Goal: Task Accomplishment & Management: Manage account settings

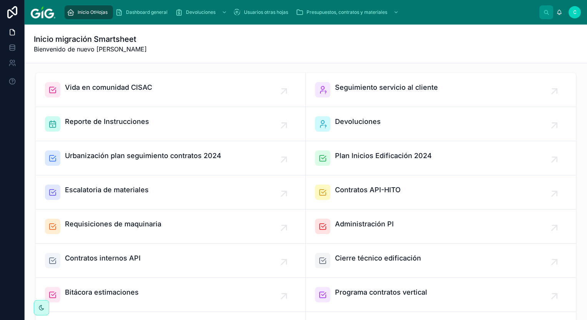
click at [360, 108] on link "Devoluciones" at bounding box center [441, 124] width 270 height 34
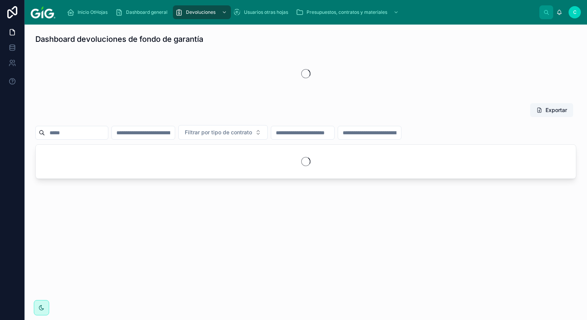
click at [357, 119] on div "Exportar" at bounding box center [305, 112] width 541 height 18
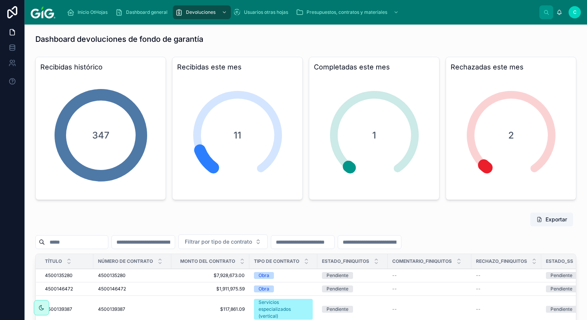
click at [146, 12] on span "Dashboard general" at bounding box center [147, 12] width 42 height 6
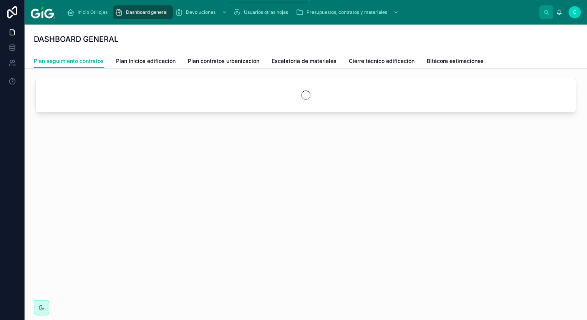
click at [204, 13] on span "Devoluciones" at bounding box center [201, 12] width 30 height 6
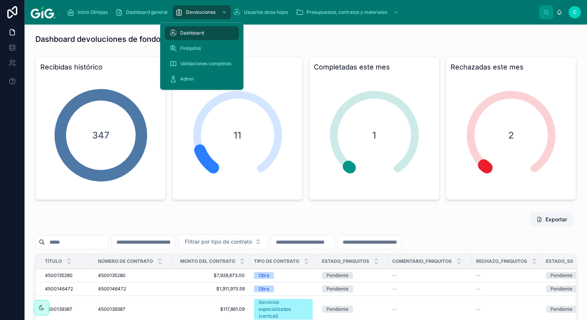
click at [189, 41] on div "Finiquitos" at bounding box center [201, 48] width 83 height 15
click at [191, 49] on span "Finiquitos" at bounding box center [190, 48] width 21 height 6
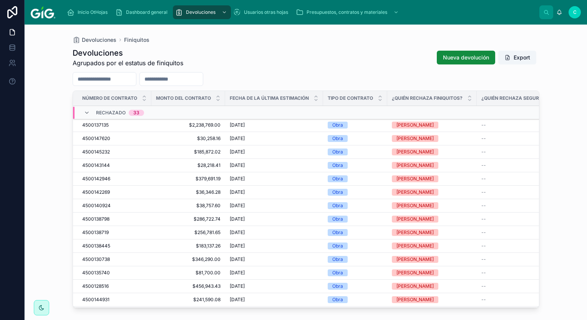
click at [106, 82] on input "text" at bounding box center [104, 79] width 63 height 11
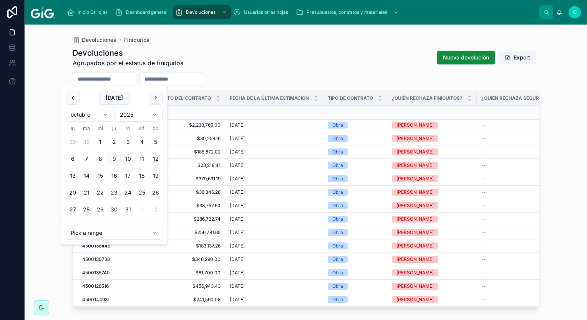
click at [195, 75] on input "text" at bounding box center [171, 79] width 63 height 11
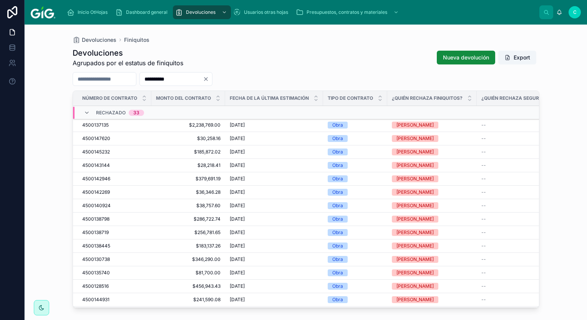
type input "**********"
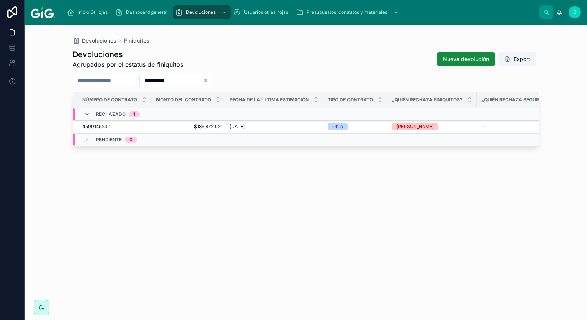
click at [105, 125] on span "4500145232" at bounding box center [96, 127] width 28 height 6
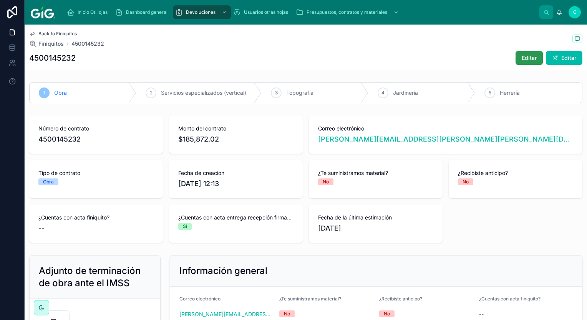
click at [525, 55] on span "Editar" at bounding box center [529, 58] width 15 height 8
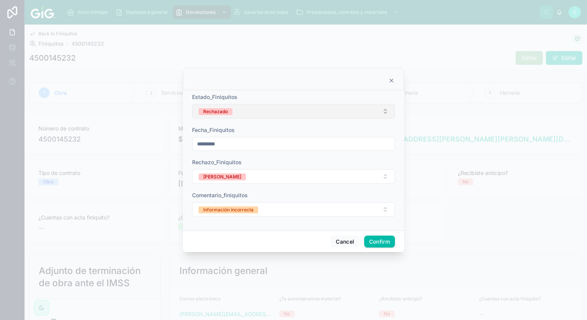
click at [231, 111] on span "Rechazado" at bounding box center [216, 111] width 34 height 7
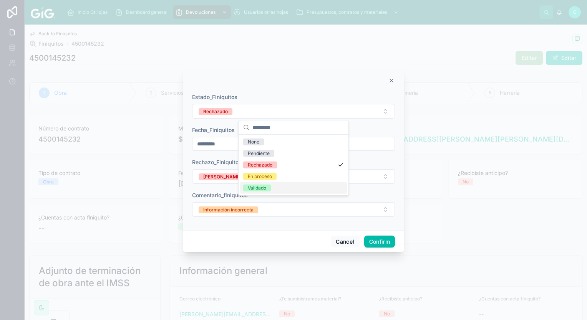
click at [262, 191] on div "Validado" at bounding box center [257, 188] width 18 height 7
click at [375, 242] on button "Confirm" at bounding box center [379, 242] width 31 height 12
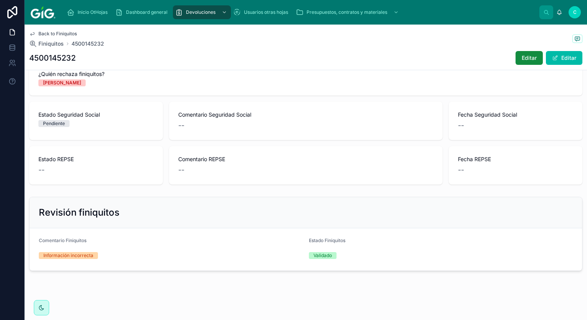
scroll to position [394, 0]
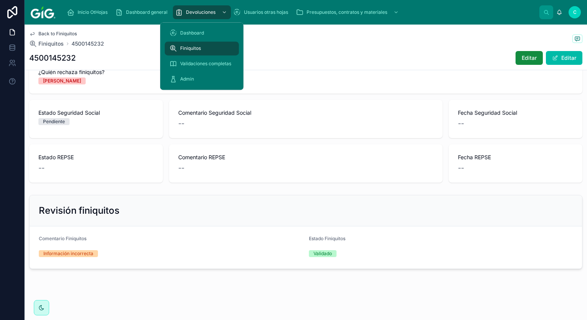
click at [193, 46] on span "Finiquitos" at bounding box center [190, 48] width 21 height 6
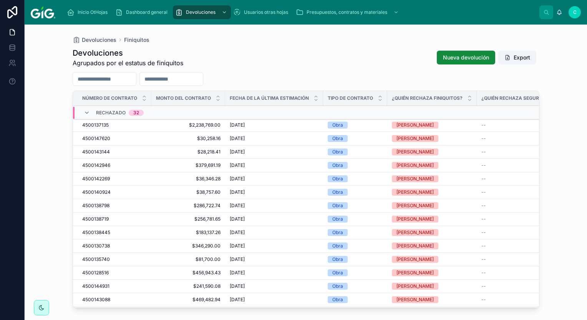
click at [184, 81] on input "text" at bounding box center [171, 79] width 63 height 11
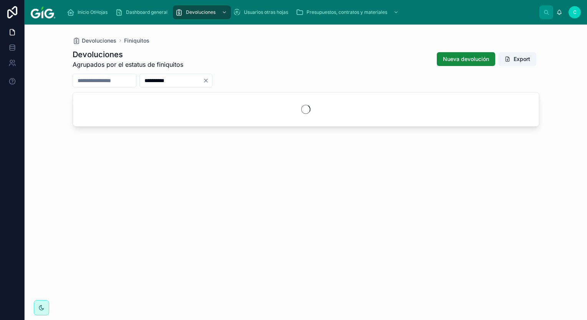
type input "**********"
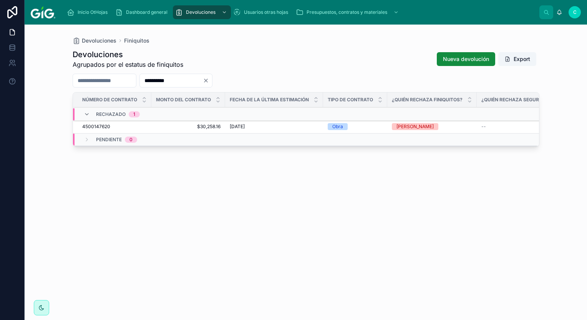
click at [100, 127] on span "4500147620" at bounding box center [96, 127] width 28 height 6
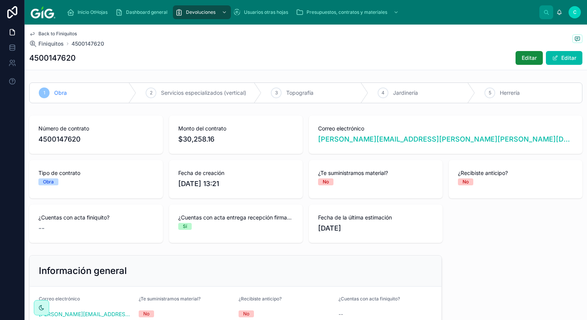
click at [528, 48] on div "Back to Finiquitos Finiquitos 4500147620 4500147620 Editar Editar" at bounding box center [305, 47] width 553 height 45
click at [528, 56] on span "Editar" at bounding box center [529, 58] width 15 height 8
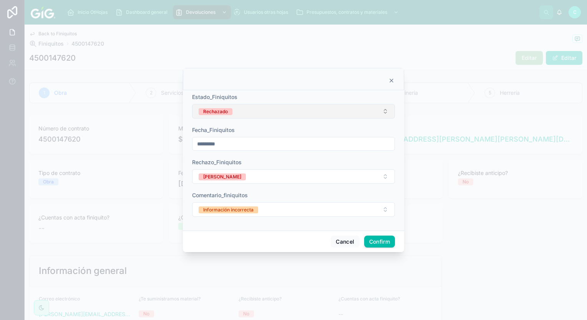
click at [249, 110] on button "Rechazado" at bounding box center [293, 111] width 203 height 15
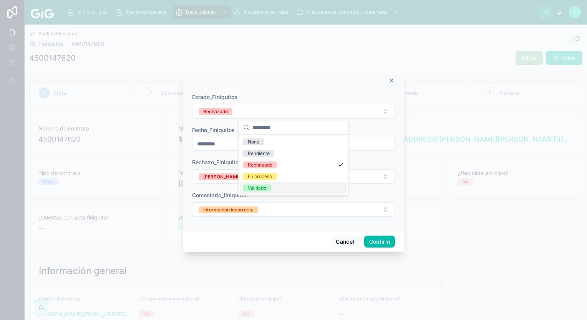
click at [261, 188] on div "Validado" at bounding box center [257, 188] width 18 height 7
click at [381, 241] on button "Confirm" at bounding box center [379, 242] width 31 height 12
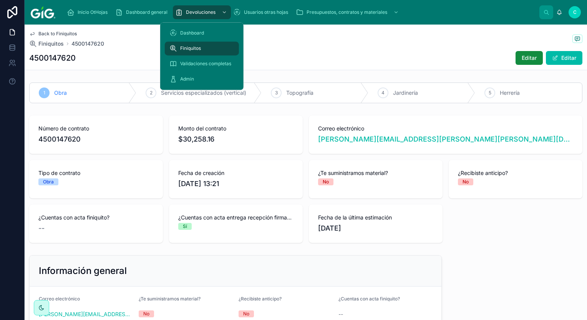
click at [192, 47] on span "Finiquitos" at bounding box center [190, 48] width 21 height 6
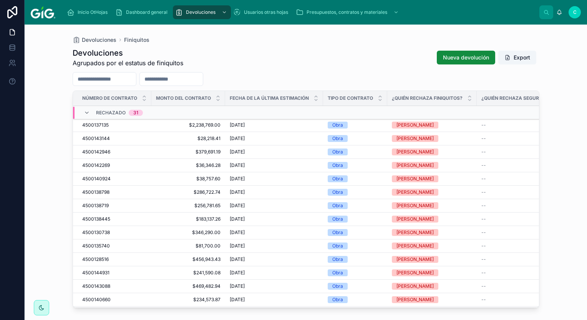
click at [167, 76] on input "text" at bounding box center [171, 79] width 63 height 11
paste input "**********"
type input "**********"
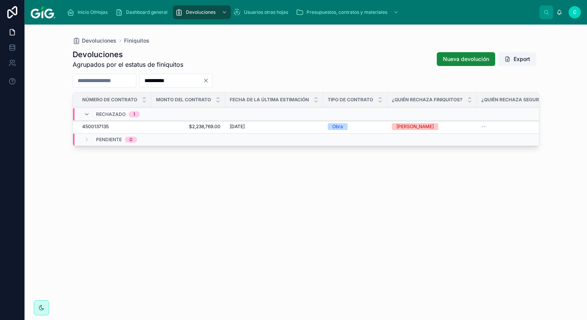
click at [100, 126] on span "4500137135" at bounding box center [95, 127] width 27 height 6
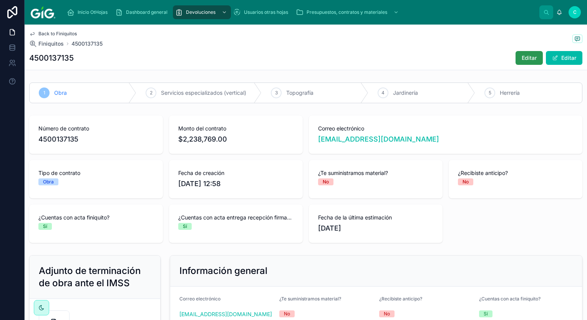
click at [523, 63] on button "Editar" at bounding box center [529, 58] width 27 height 14
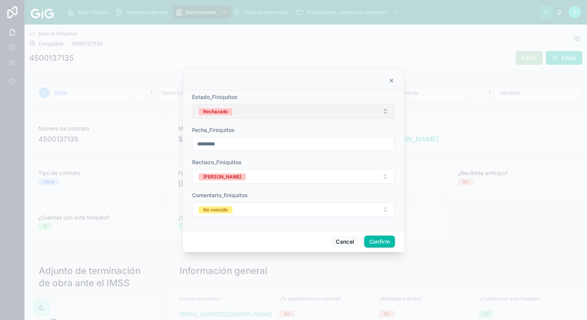
click at [281, 107] on button "Rechazado" at bounding box center [293, 111] width 203 height 15
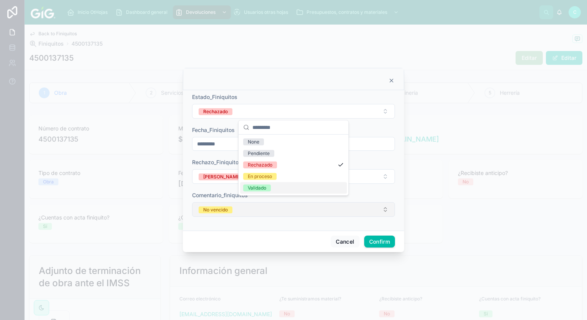
drag, startPoint x: 263, startPoint y: 188, endPoint x: 286, endPoint y: 213, distance: 34.6
click at [263, 188] on div "Validado" at bounding box center [257, 188] width 18 height 7
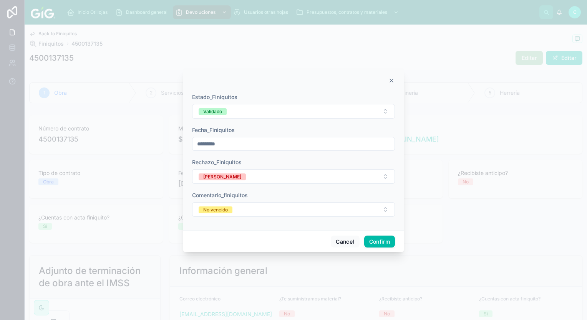
click at [379, 241] on button "Confirm" at bounding box center [379, 242] width 31 height 12
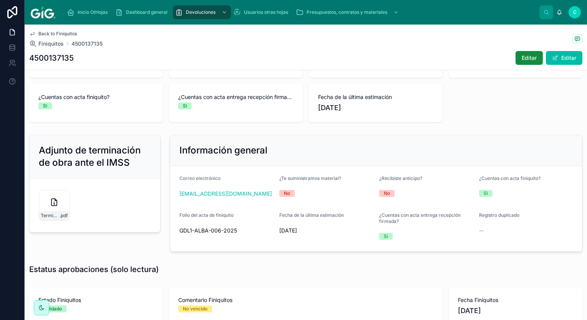
scroll to position [115, 0]
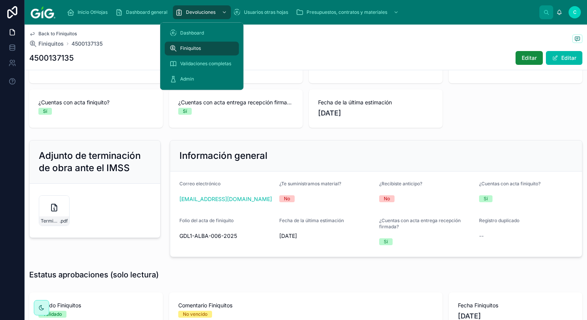
drag, startPoint x: 189, startPoint y: 46, endPoint x: 35, endPoint y: 82, distance: 158.3
click at [189, 46] on span "Finiquitos" at bounding box center [190, 48] width 21 height 6
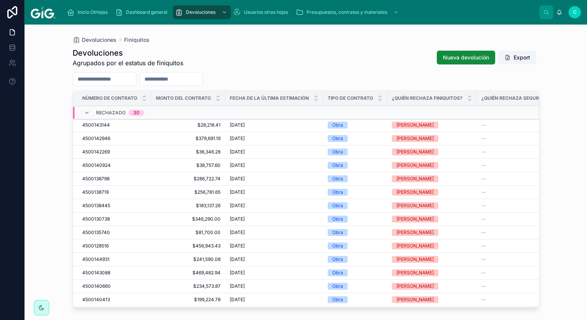
click at [203, 76] on input "text" at bounding box center [171, 79] width 63 height 11
paste input "**********"
type input "**********"
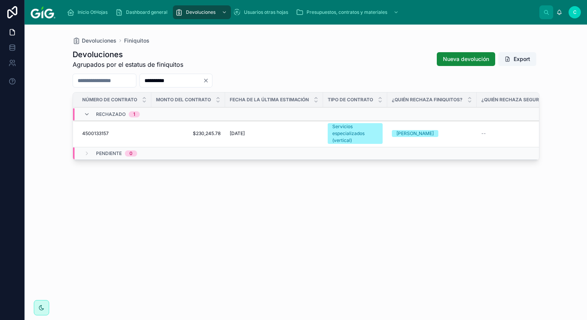
click at [105, 133] on span "4500133157" at bounding box center [95, 134] width 27 height 6
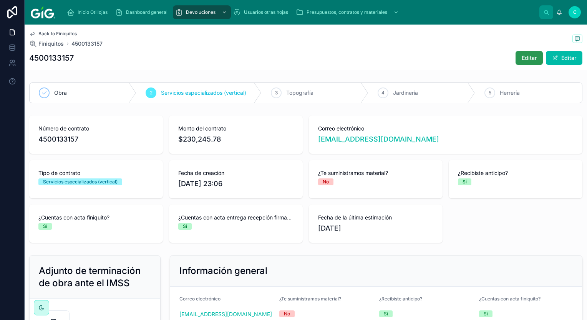
click at [522, 56] on span "Editar" at bounding box center [529, 58] width 15 height 8
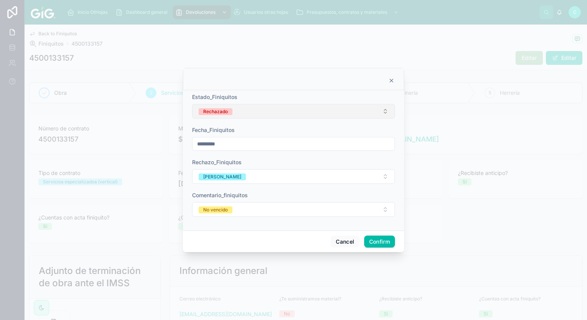
click at [292, 114] on button "Rechazado" at bounding box center [293, 111] width 203 height 15
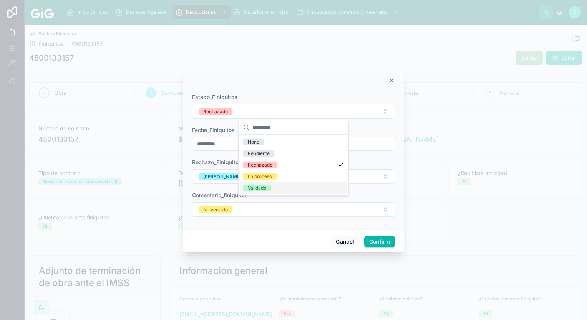
click at [261, 189] on div "Validado" at bounding box center [257, 188] width 18 height 7
click at [384, 239] on button "Confirm" at bounding box center [379, 242] width 31 height 12
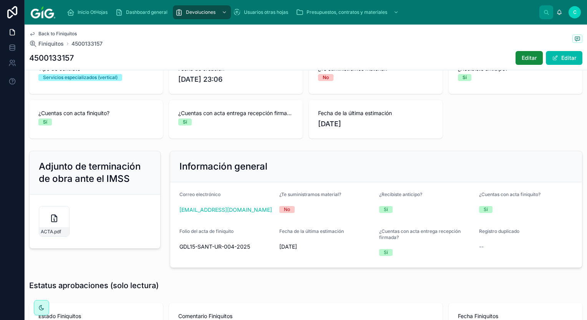
scroll to position [192, 0]
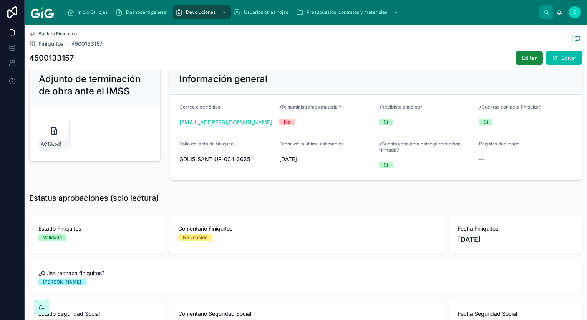
click at [431, 55] on div "4500133157 Editar Editar" at bounding box center [305, 58] width 553 height 15
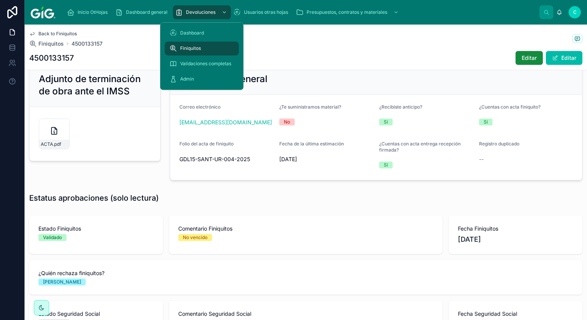
click at [192, 29] on div "Dashboard" at bounding box center [201, 33] width 65 height 12
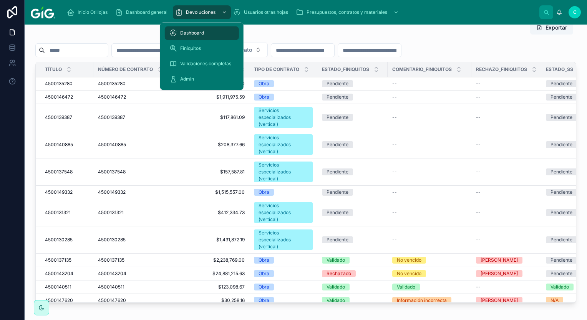
click at [193, 48] on span "Finiquitos" at bounding box center [190, 48] width 21 height 6
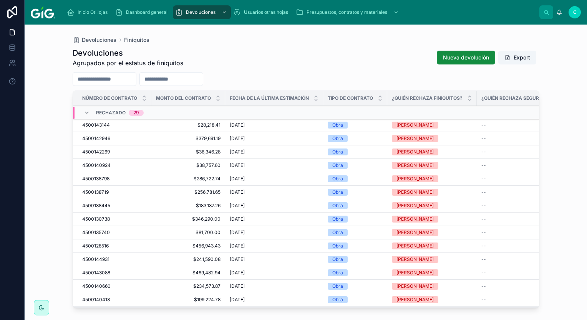
click at [575, 13] on span "C" at bounding box center [574, 12] width 3 height 6
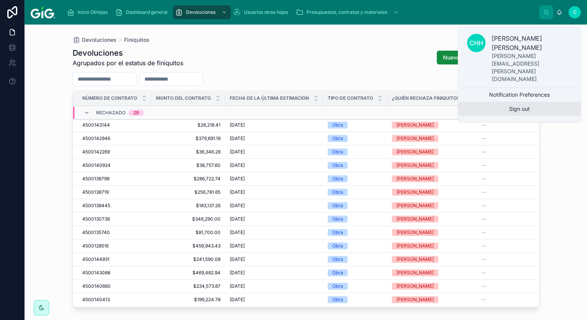
click at [520, 102] on button "Sign out" at bounding box center [519, 109] width 123 height 14
